Goal: Information Seeking & Learning: Learn about a topic

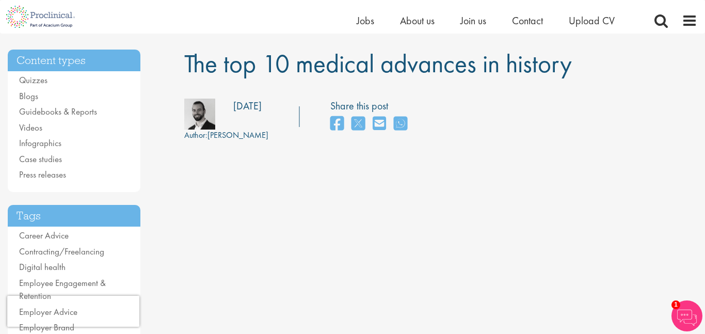
scroll to position [65, 0]
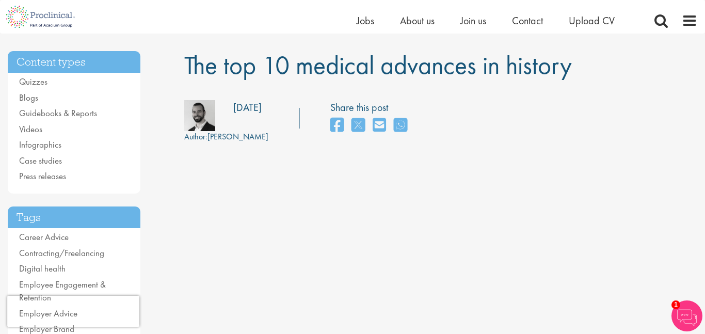
click at [437, 60] on span "The top 10 medical advances in history" at bounding box center [378, 65] width 388 height 33
click at [557, 124] on div "Author: [PERSON_NAME] Posting date: [DATE] Share this post" at bounding box center [441, 121] width 529 height 43
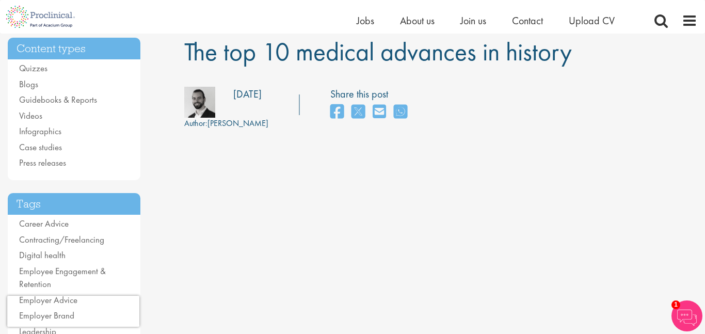
scroll to position [80, 0]
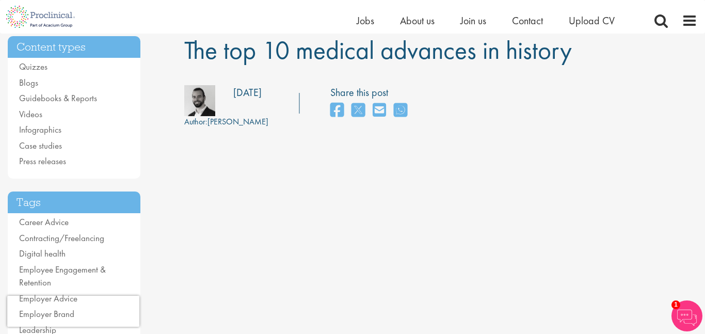
click at [231, 120] on div "Author: [PERSON_NAME]" at bounding box center [226, 122] width 84 height 12
click at [206, 107] on img at bounding box center [199, 100] width 31 height 31
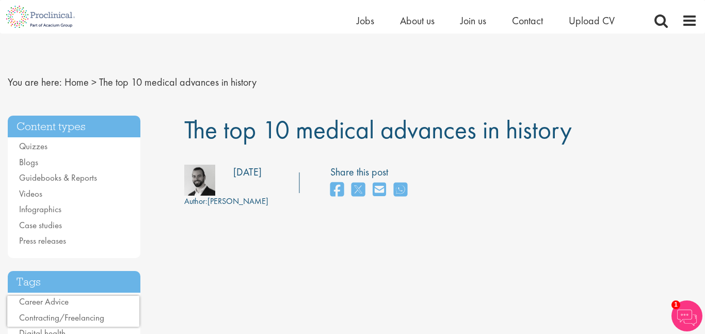
scroll to position [7, 0]
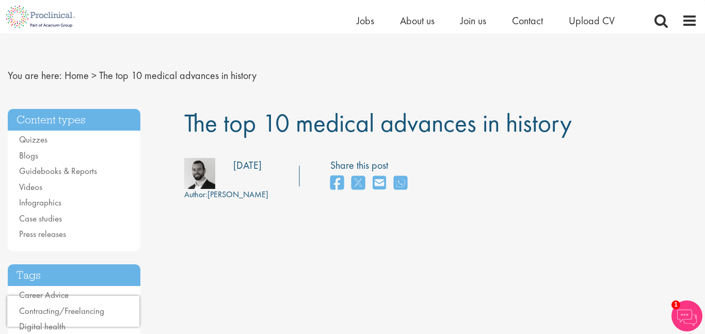
click at [204, 174] on img at bounding box center [199, 173] width 31 height 31
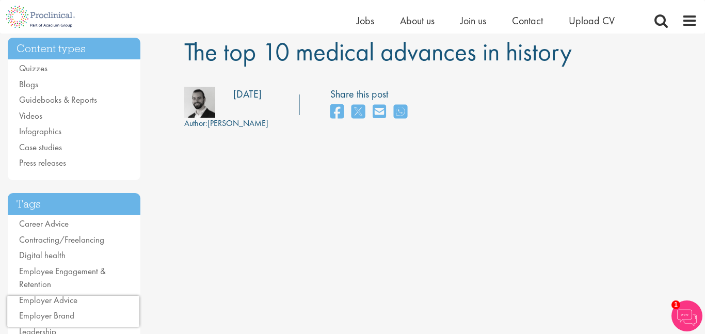
scroll to position [77, 0]
drag, startPoint x: 210, startPoint y: 122, endPoint x: 259, endPoint y: 115, distance: 50.2
click at [259, 115] on div "Author: [PERSON_NAME] Posting date: [DATE] Share this post" at bounding box center [441, 108] width 529 height 43
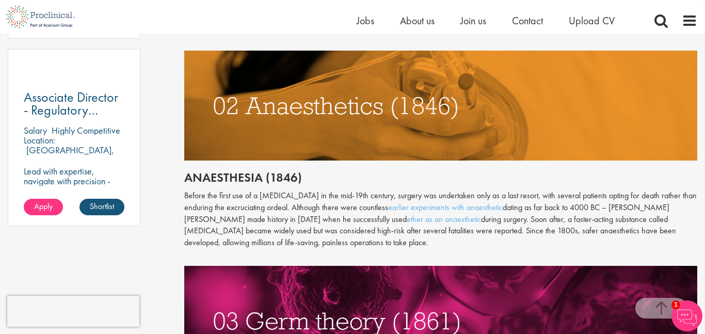
scroll to position [776, 0]
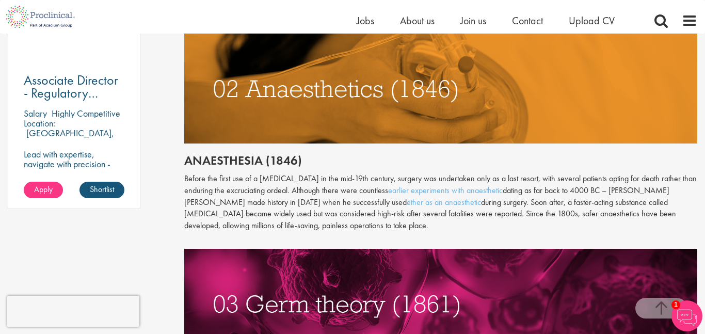
click at [346, 134] on div "Throughout history, disease has been a subject of fear and fascination in equal…" at bounding box center [441, 162] width 514 height 895
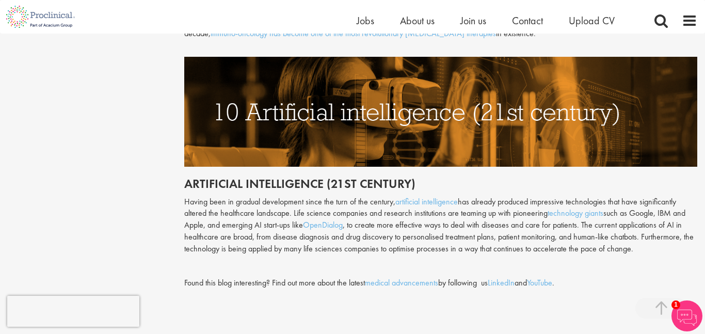
scroll to position [2613, 0]
